Goal: Find specific page/section: Find specific page/section

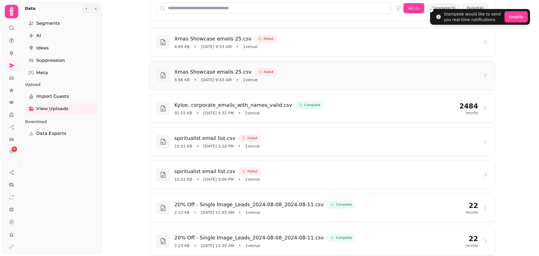
scroll to position [49, 0]
click at [52, 26] on span "Segments" at bounding box center [48, 23] width 24 height 7
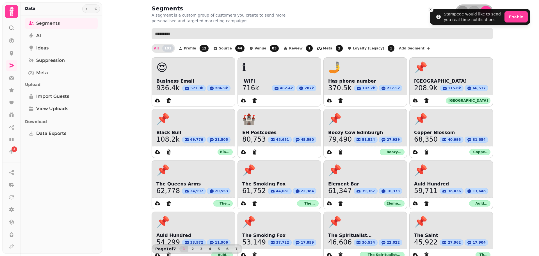
click at [302, 33] on input "text" at bounding box center [322, 33] width 341 height 11
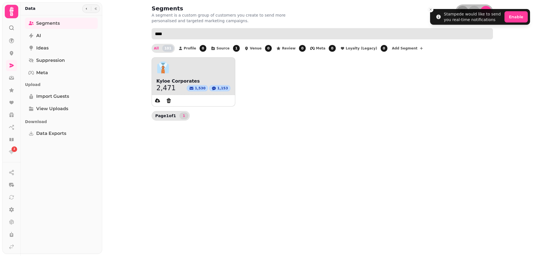
type input "****"
